Goal: Task Accomplishment & Management: Manage account settings

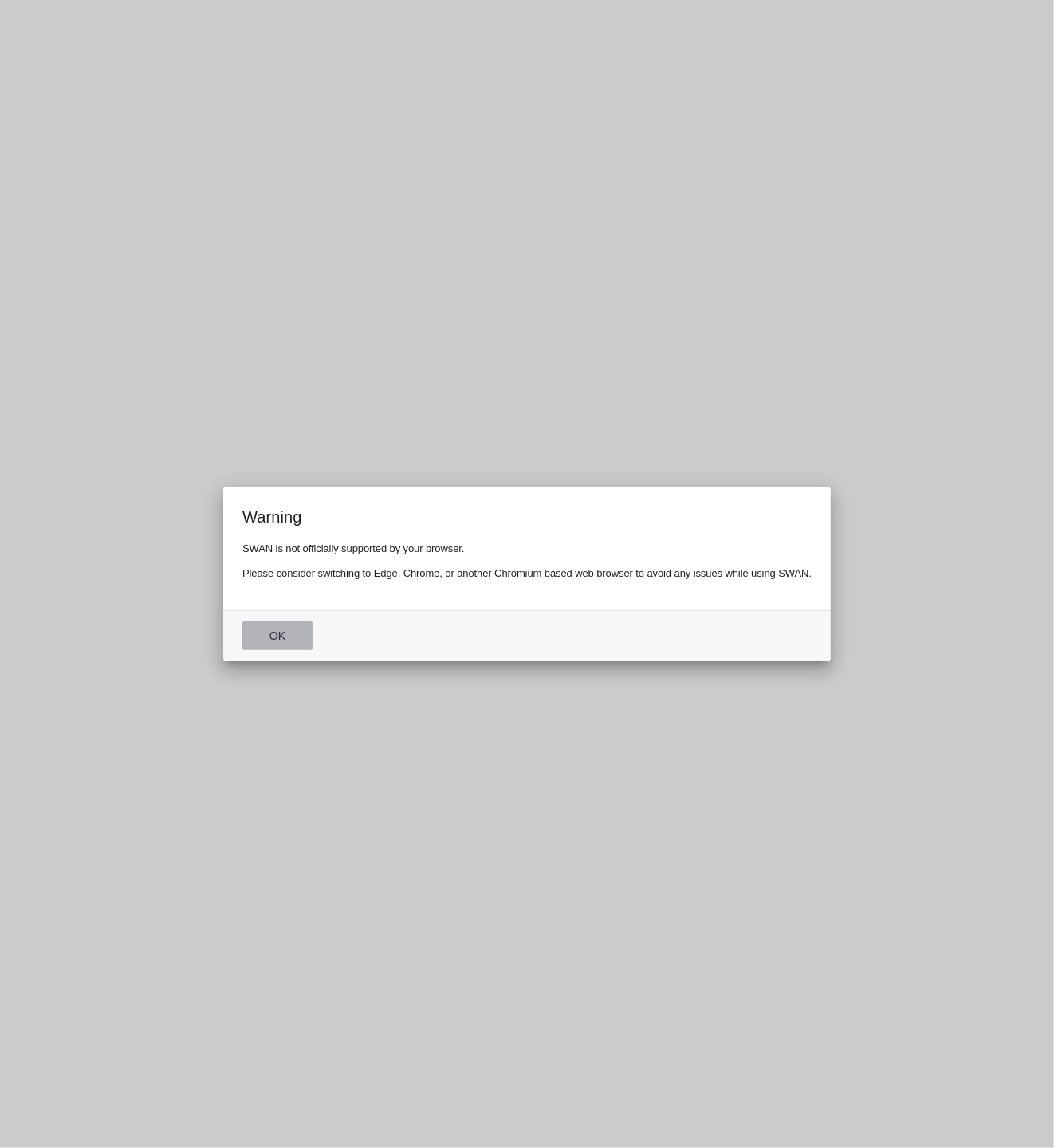
click at [271, 640] on button "Ok" at bounding box center [277, 636] width 70 height 29
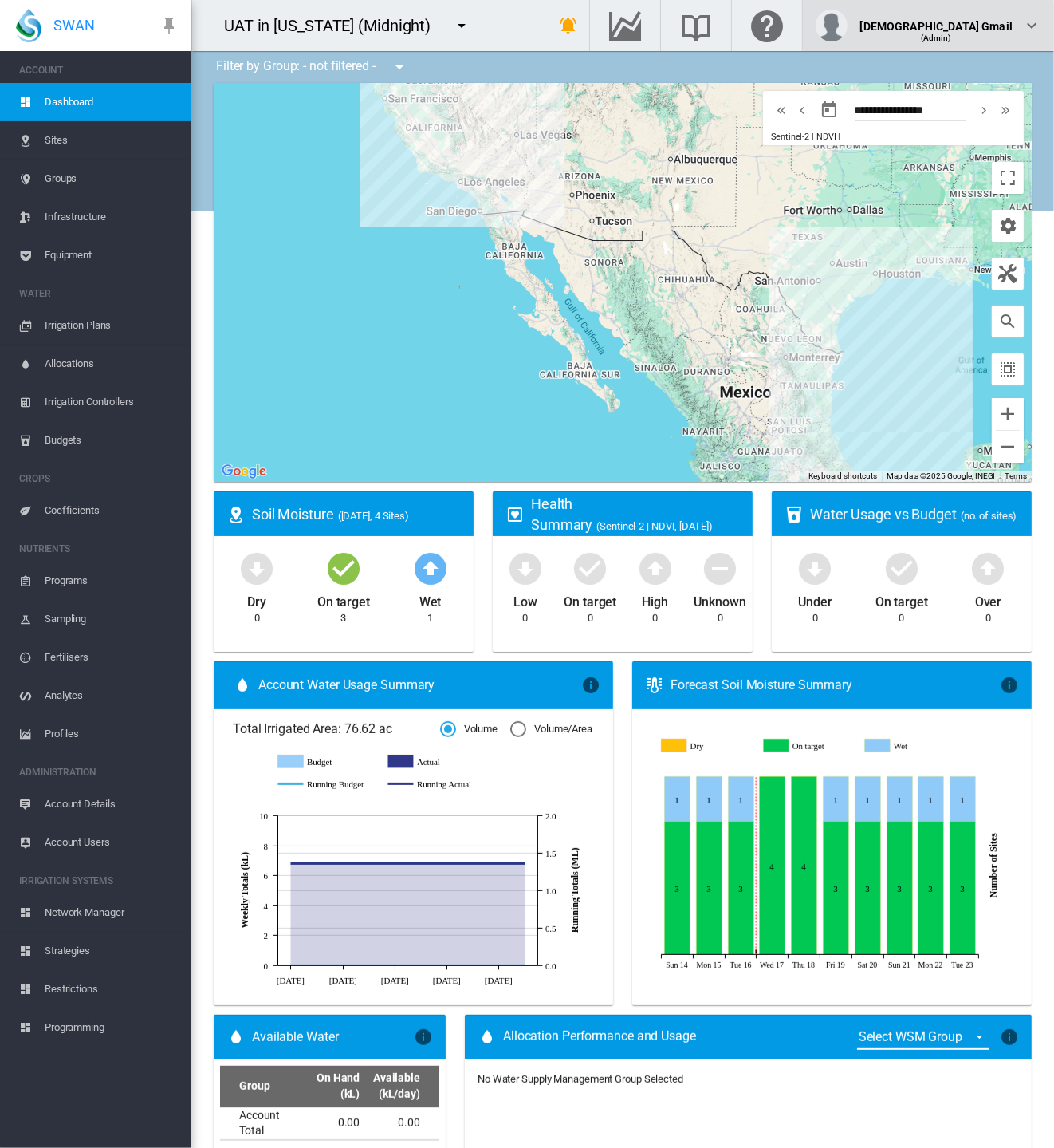
click at [951, 33] on span "(Admin)" at bounding box center [937, 37] width 31 height 9
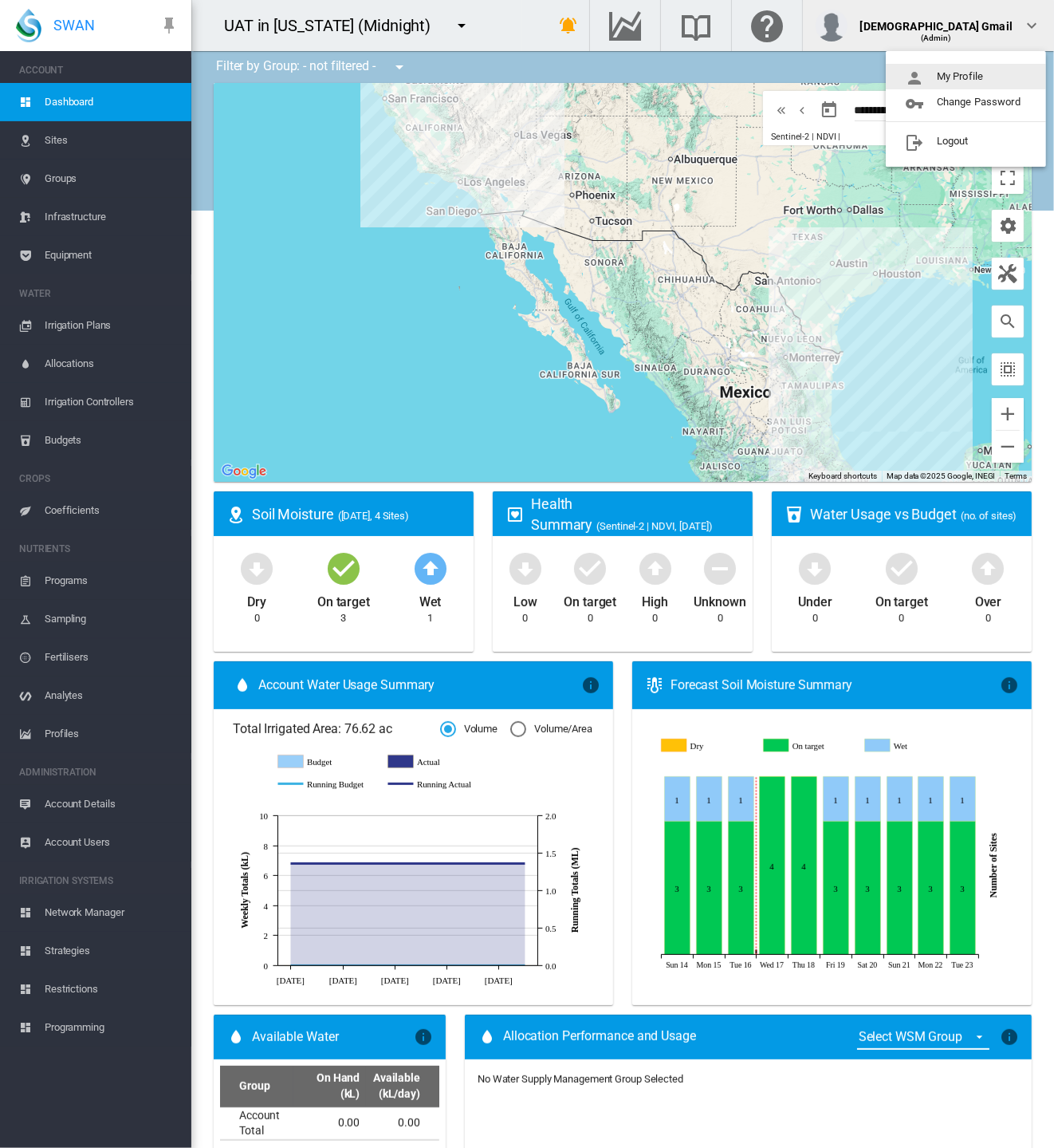
click at [974, 74] on button "My Profile" at bounding box center [965, 76] width 160 height 26
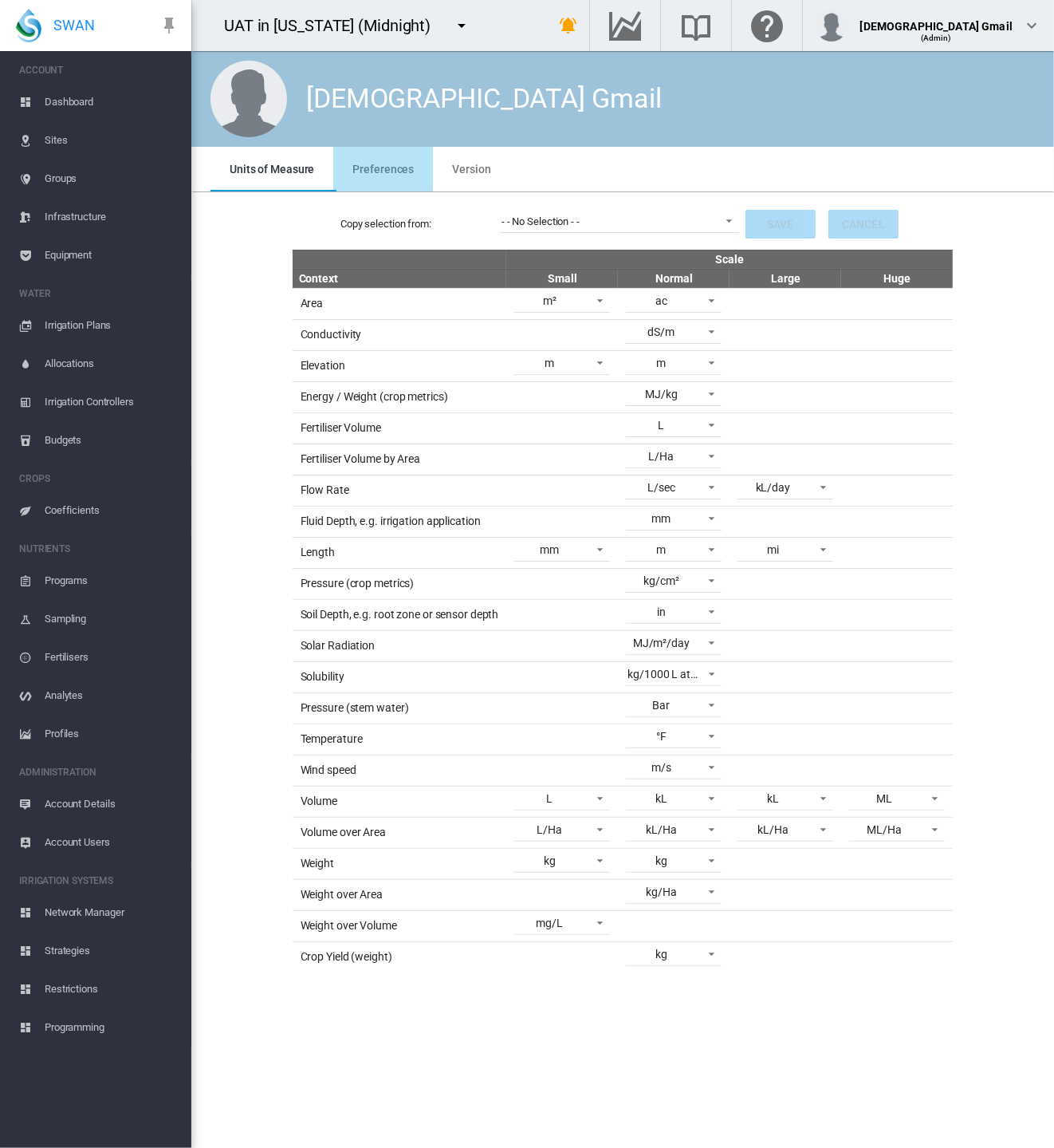
click at [384, 158] on md-tab-item "Preferences" at bounding box center [383, 169] width 99 height 45
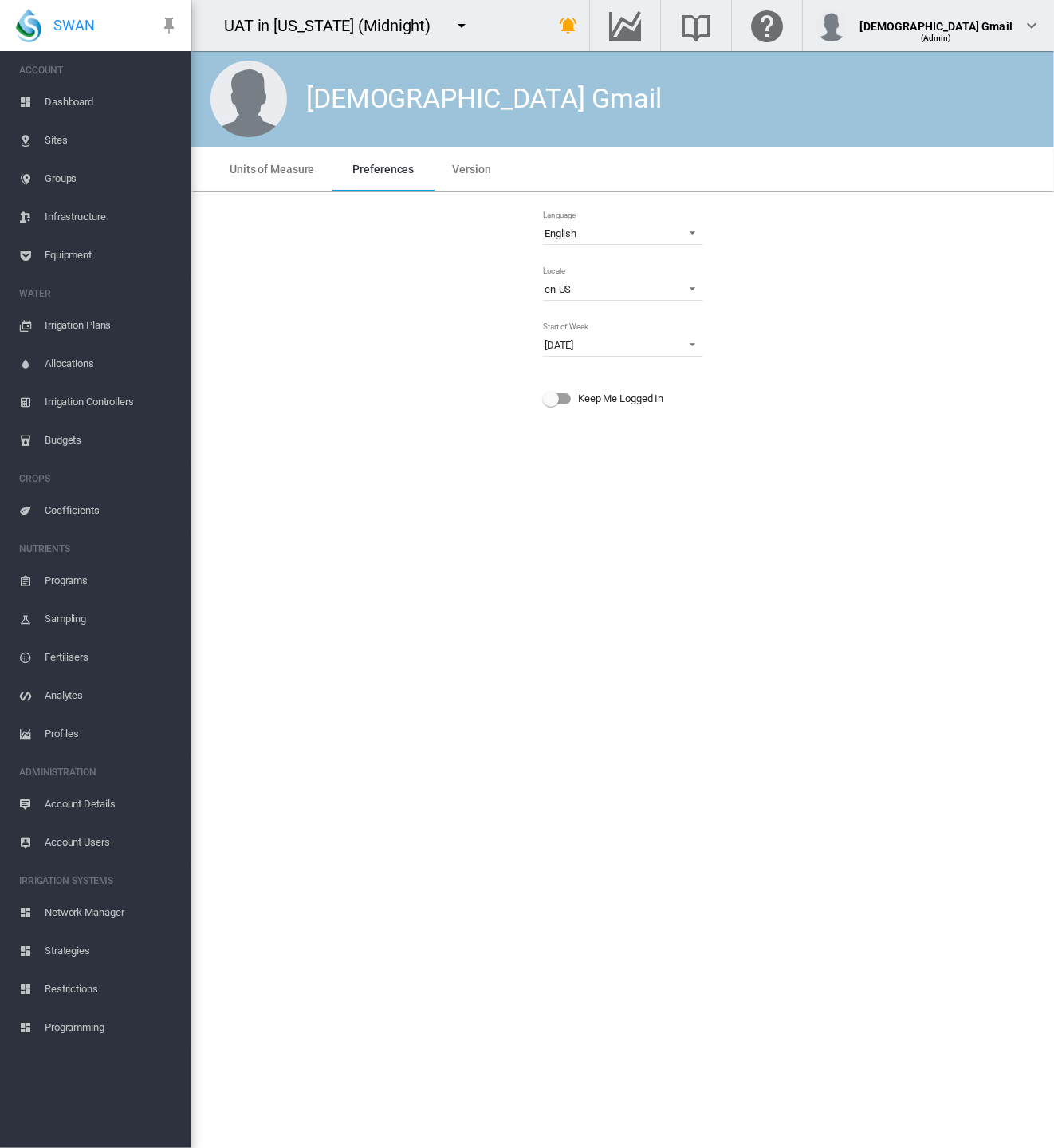
click at [446, 904] on div "Lady Gmail Units of Measure Preferences Version Units of Measure Preferences Ve…" at bounding box center [622, 599] width 863 height 1097
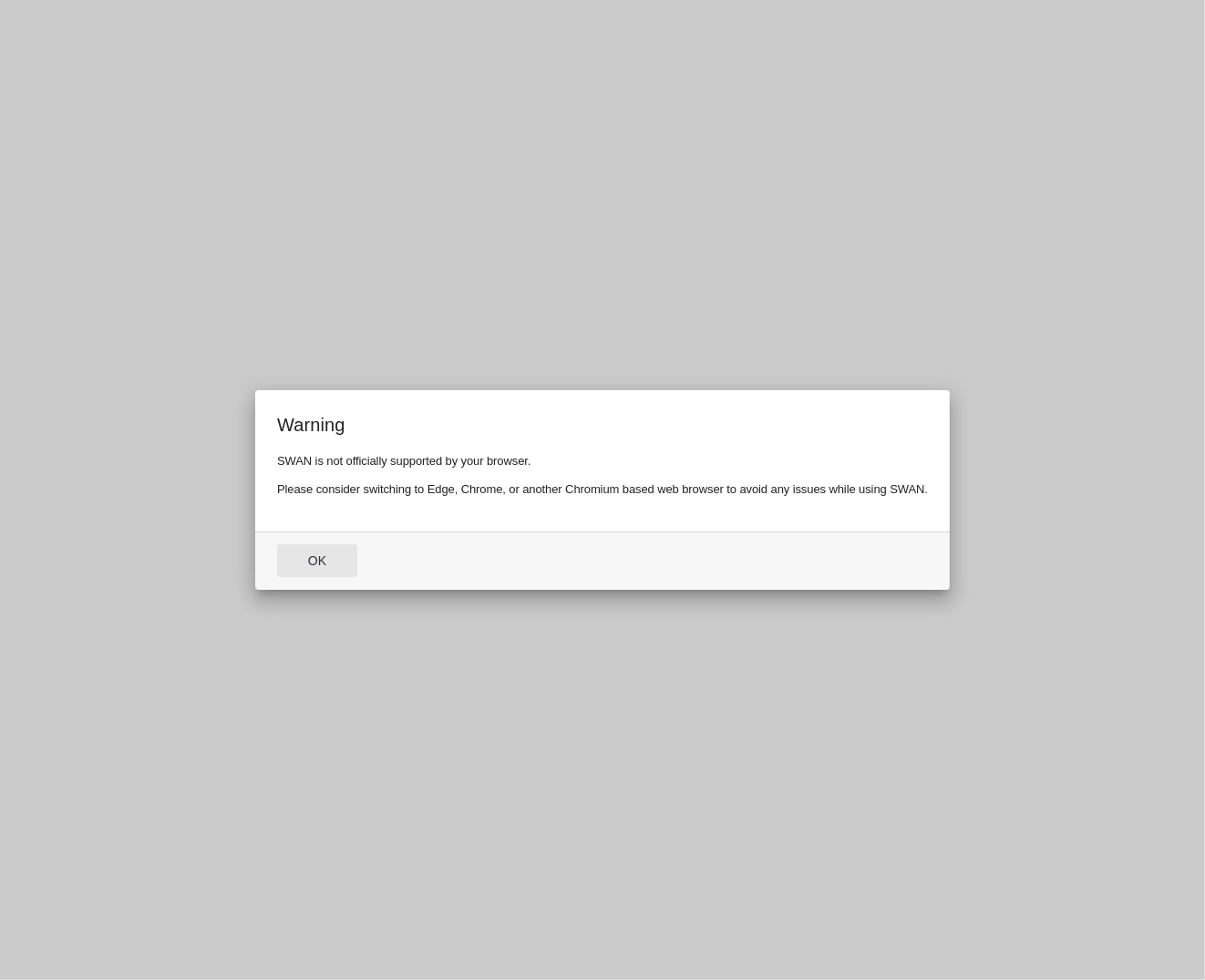
click at [317, 561] on button "Ok" at bounding box center [317, 560] width 80 height 33
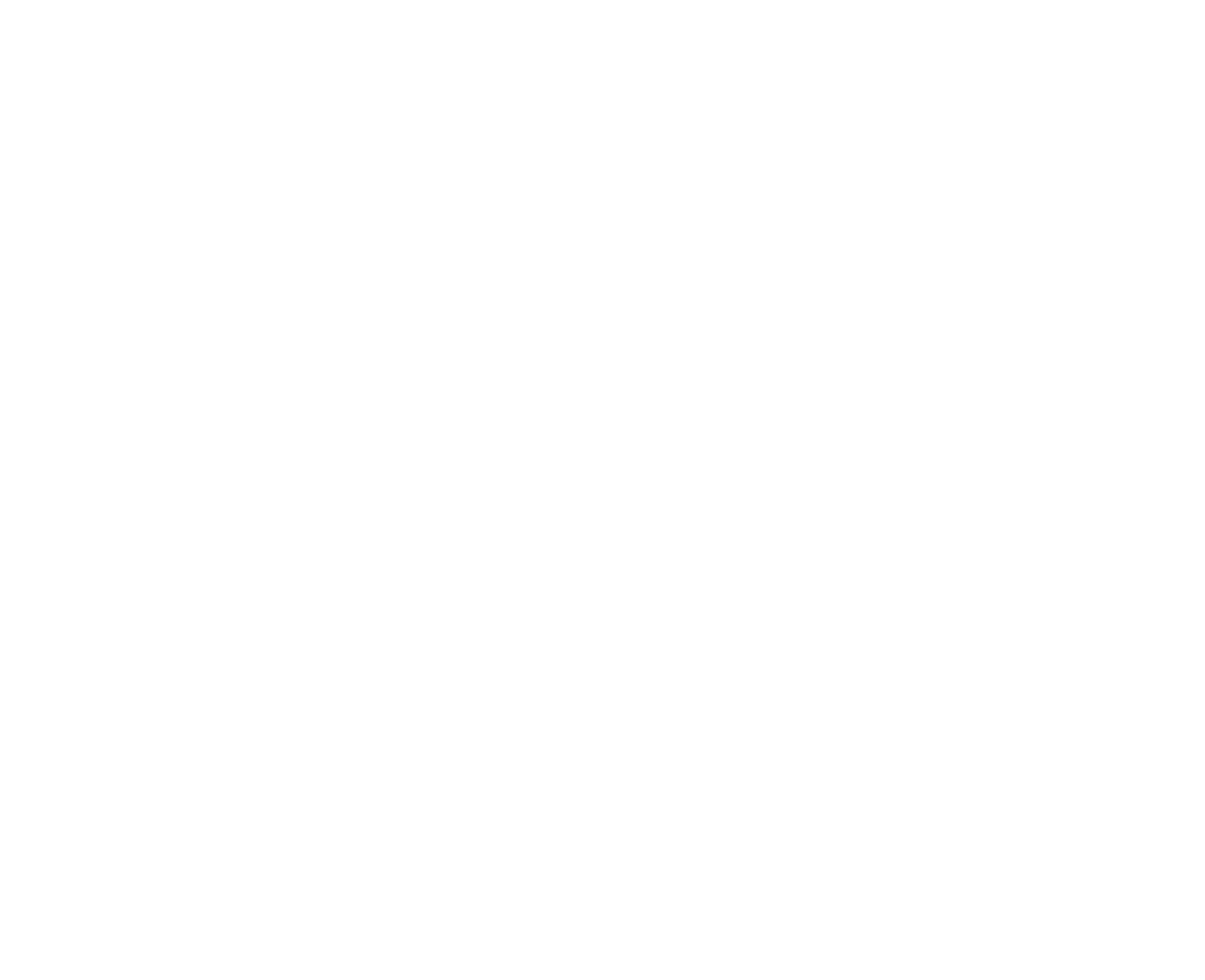
click at [440, 534] on button "Ok" at bounding box center [460, 524] width 40 height 16
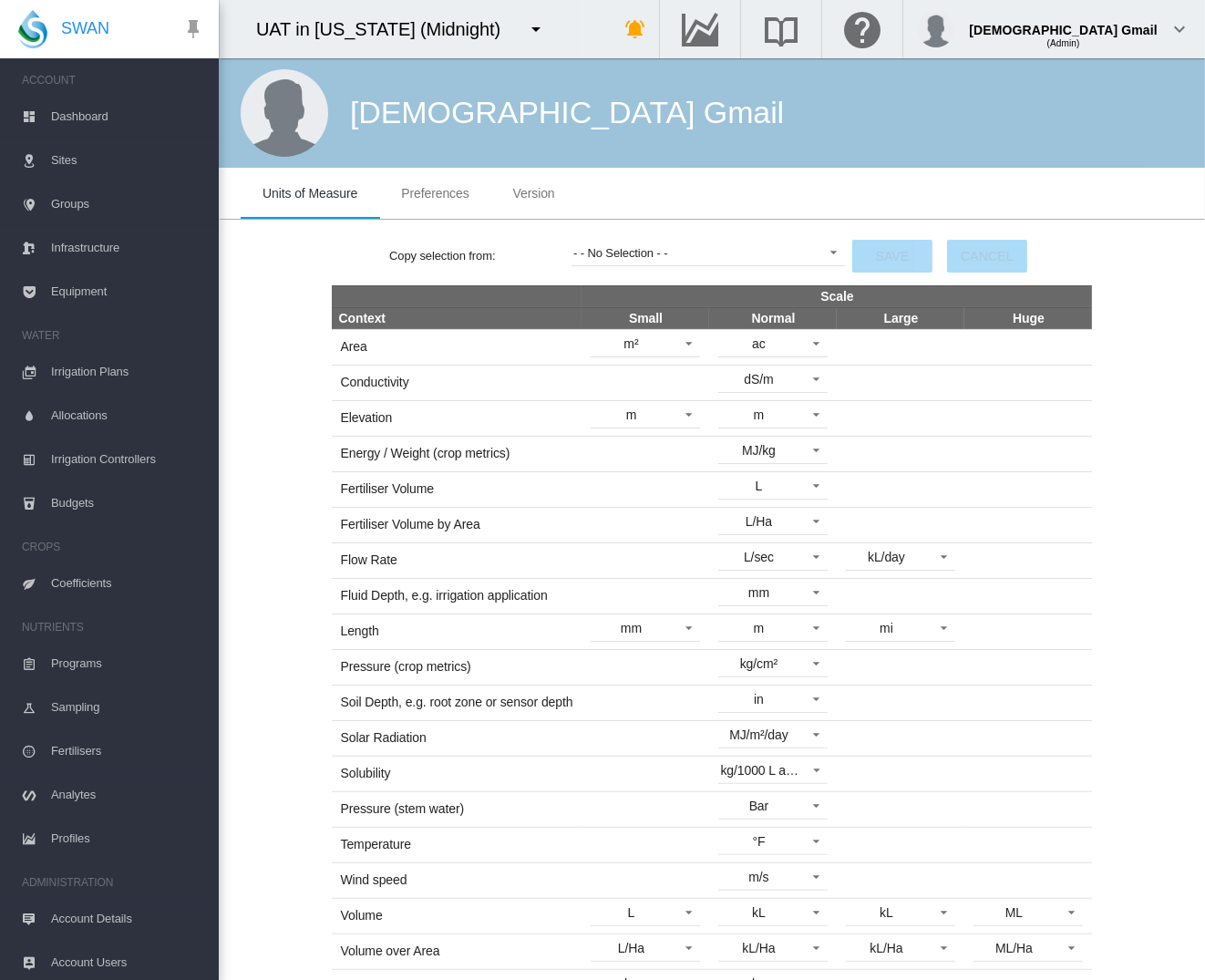
click at [426, 169] on md-tab-item "Preferences" at bounding box center [435, 193] width 112 height 51
